Goal: Information Seeking & Learning: Learn about a topic

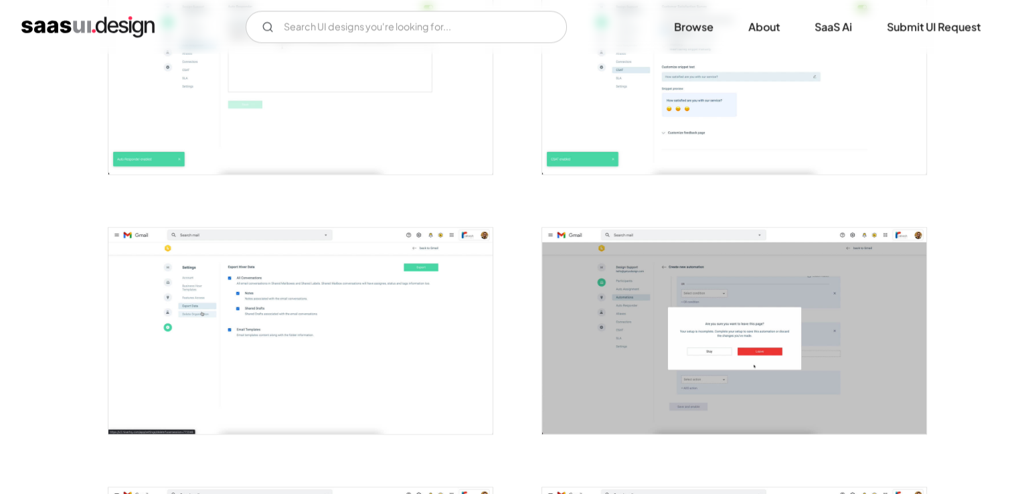
scroll to position [1911, 0]
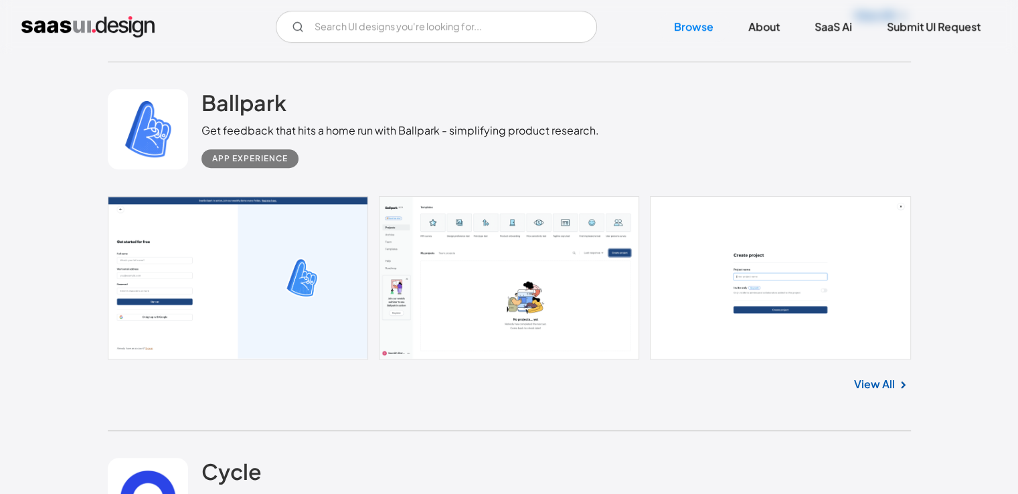
scroll to position [5770, 0]
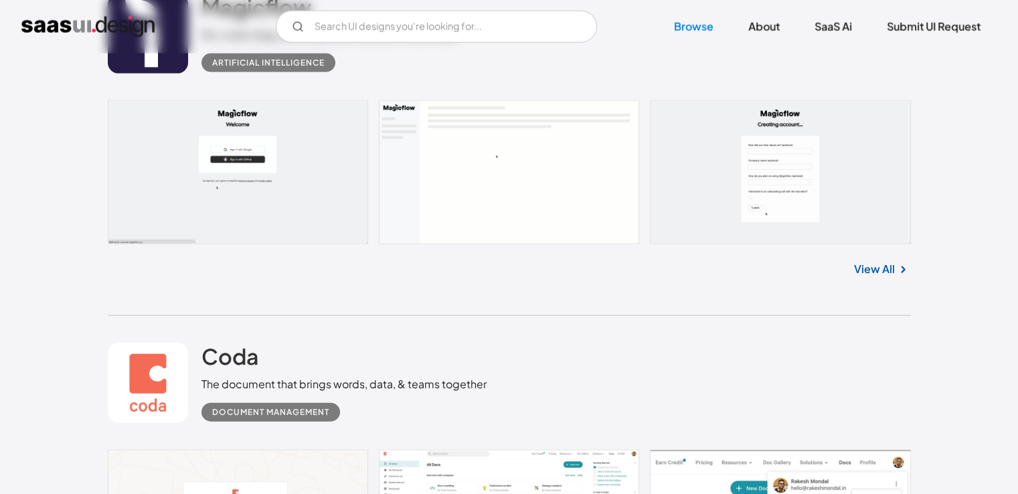
scroll to position [7974, 0]
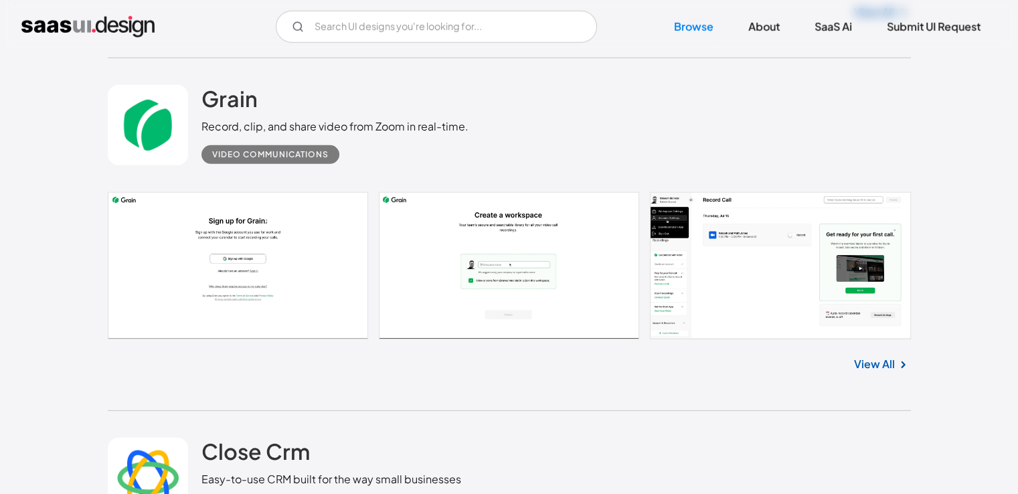
scroll to position [8946, 0]
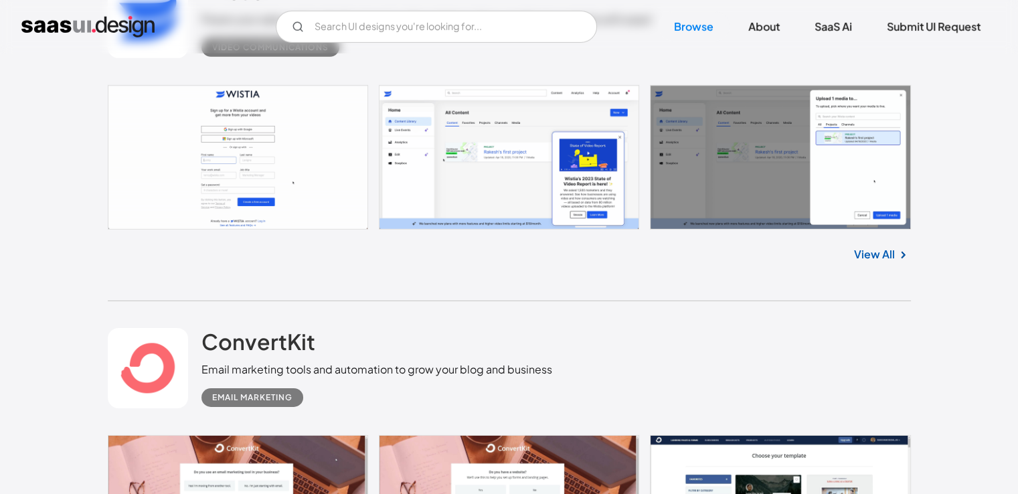
scroll to position [14397, 0]
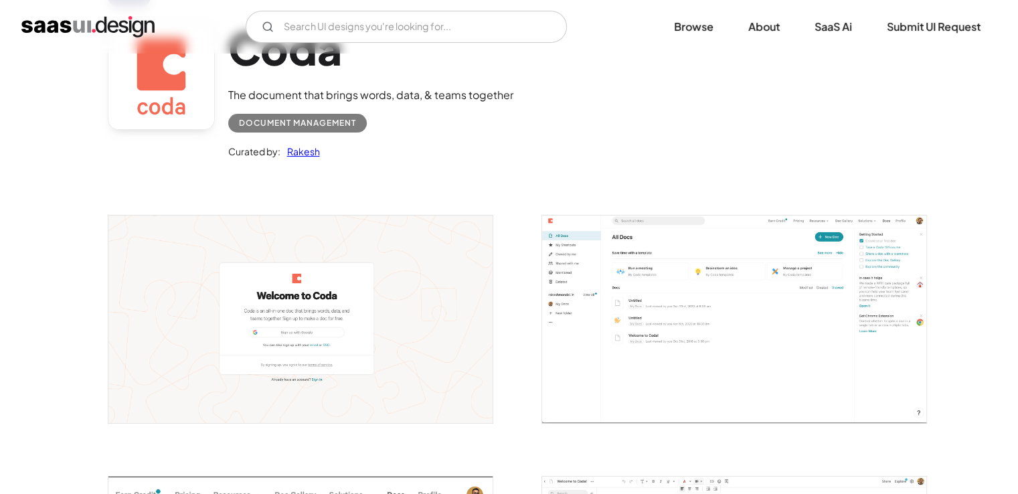
scroll to position [103, 0]
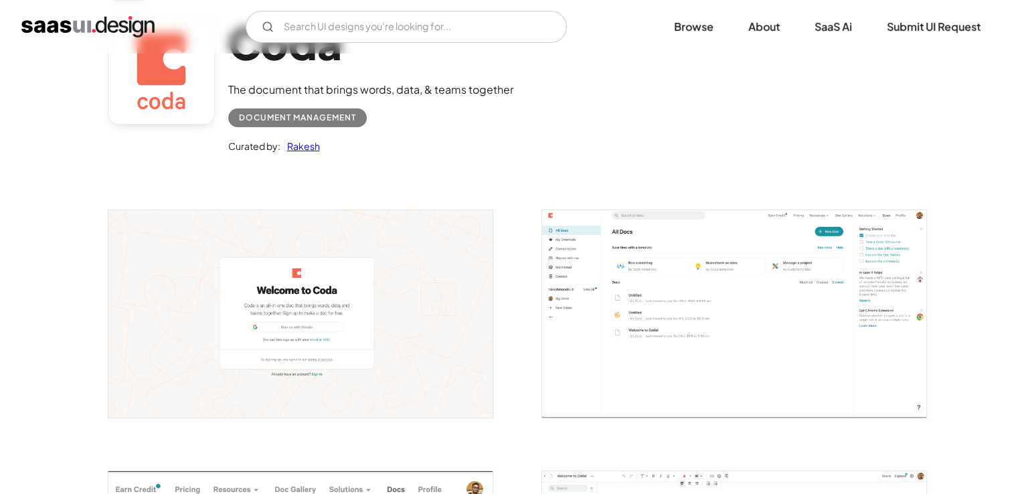
click at [757, 295] on img "open lightbox" at bounding box center [734, 313] width 384 height 207
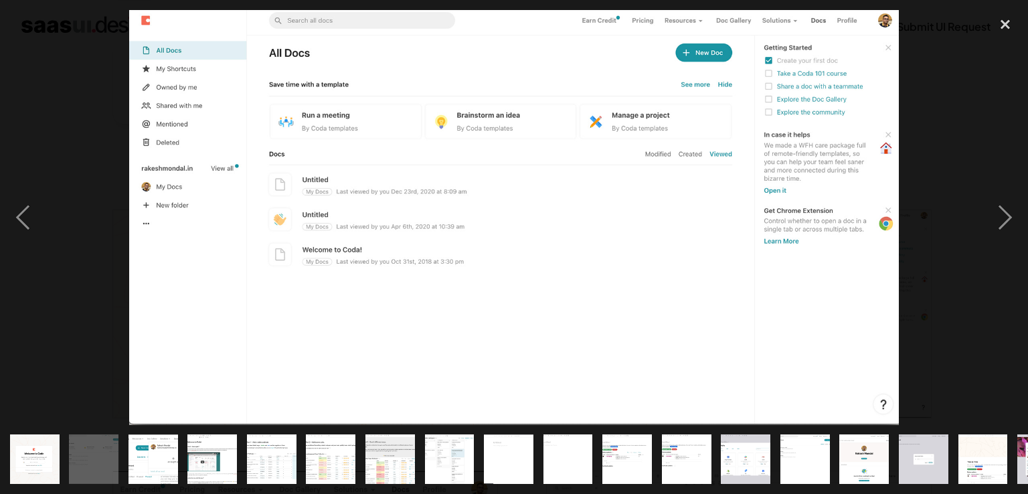
click at [974, 298] on div at bounding box center [514, 217] width 1028 height 415
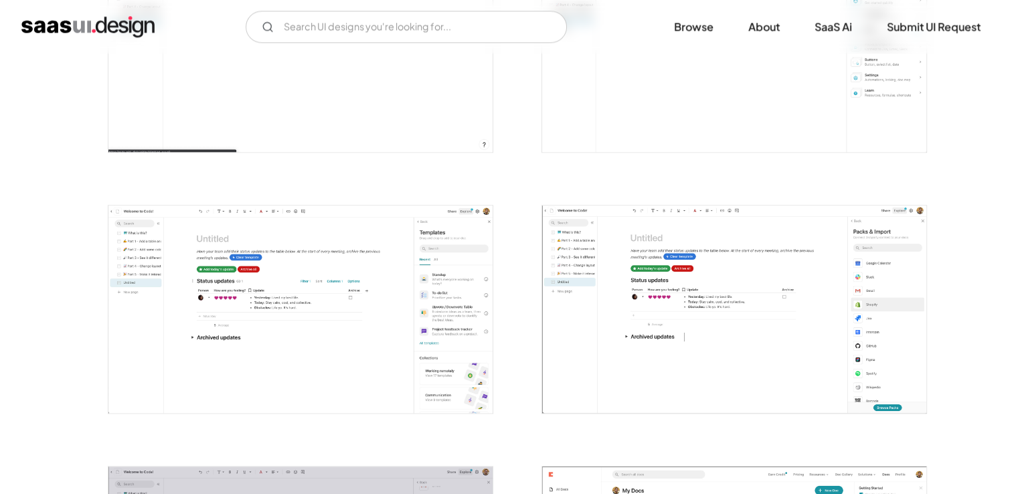
scroll to position [1433, 0]
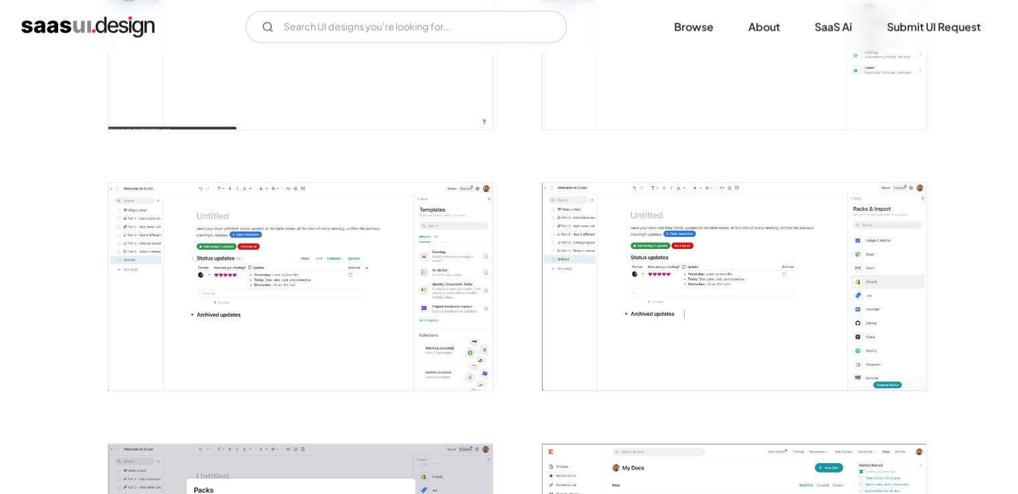
drag, startPoint x: 66, startPoint y: 389, endPoint x: 14, endPoint y: 373, distance: 54.0
click at [14, 373] on div "Back Coda The document that brings words, data, & teams together Document Manag…" at bounding box center [509, 439] width 1018 height 3639
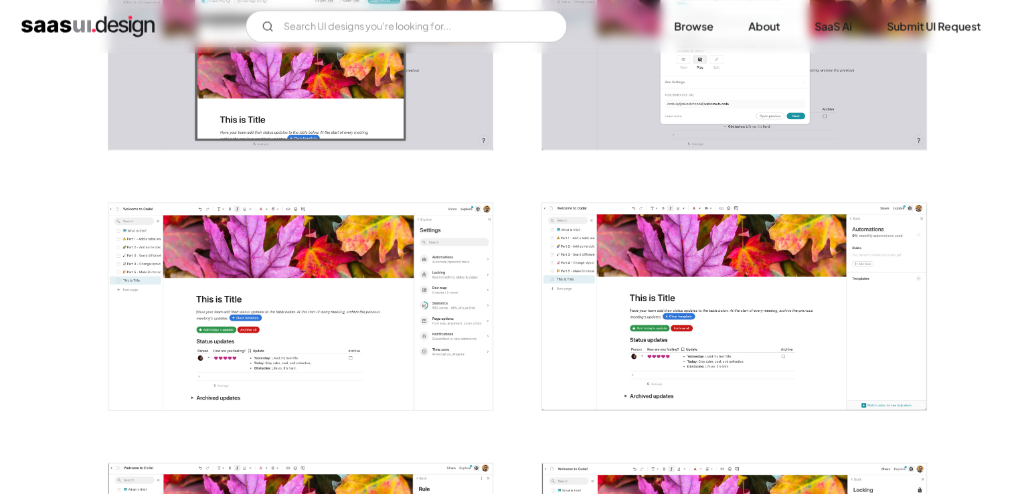
scroll to position [2675, 0]
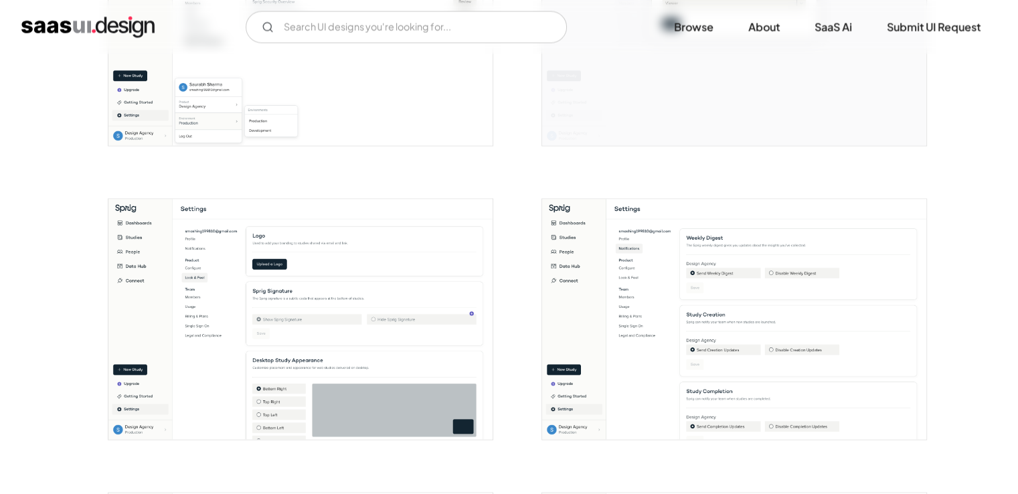
scroll to position [2459, 0]
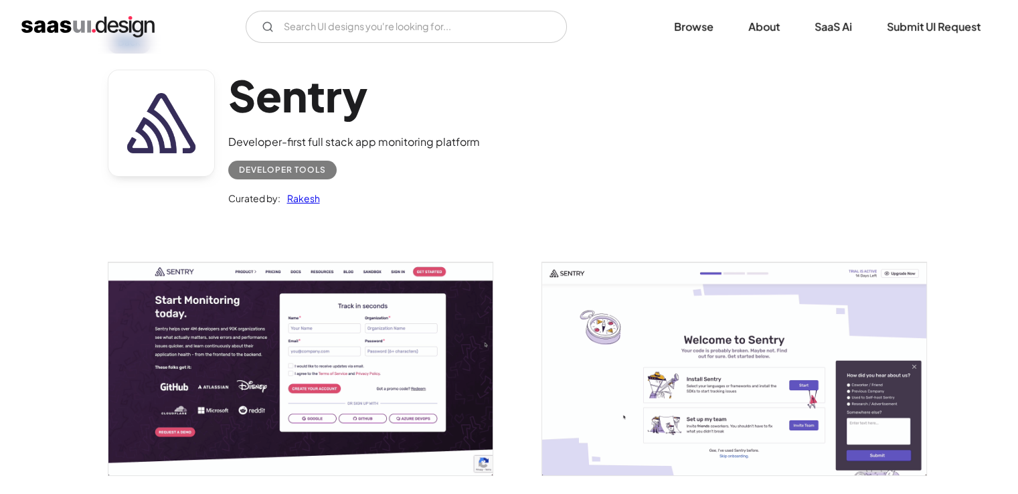
scroll to position [52, 0]
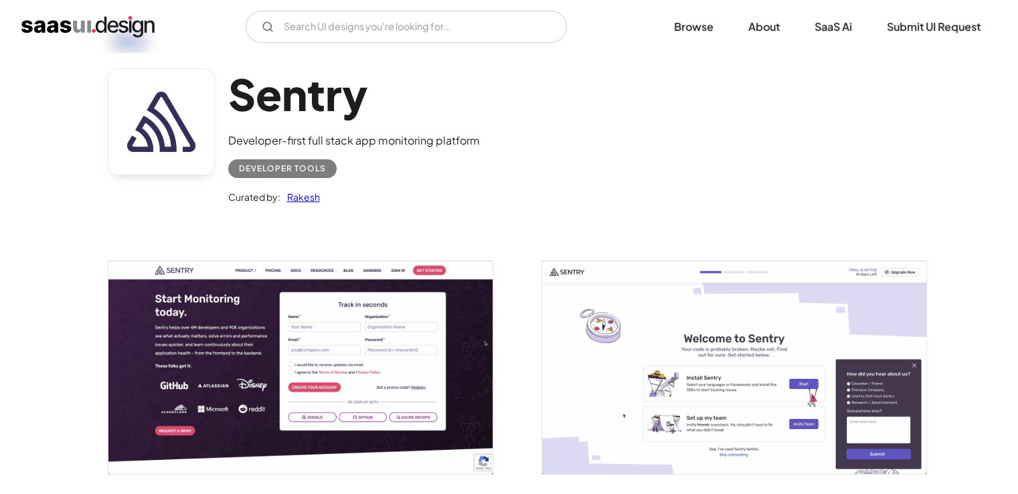
click at [507, 180] on div "Sentry Developer-first full stack app monitoring platform Developer tools Curat…" at bounding box center [509, 139] width 803 height 175
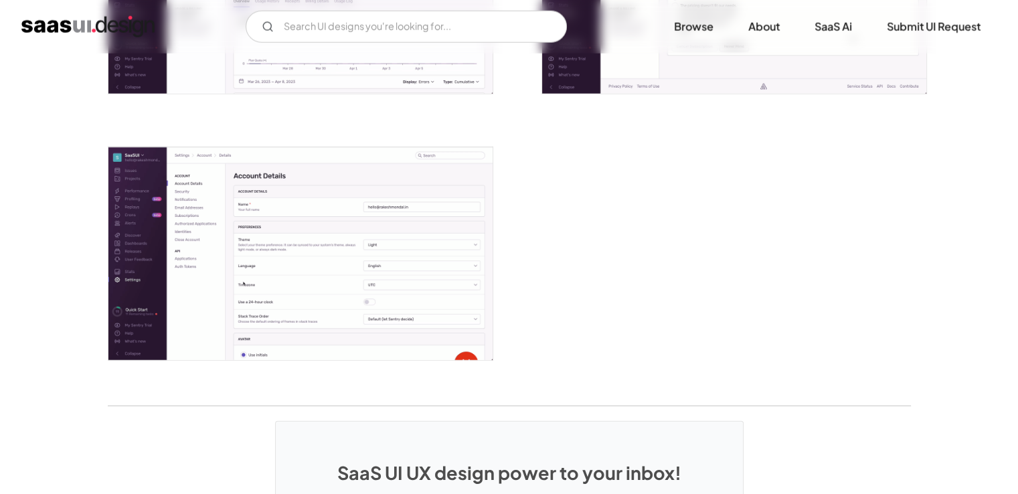
scroll to position [3368, 0]
